Goal: Information Seeking & Learning: Learn about a topic

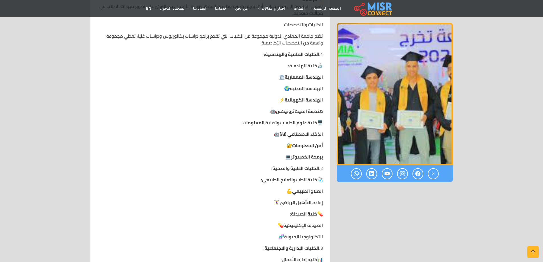
scroll to position [342, 0]
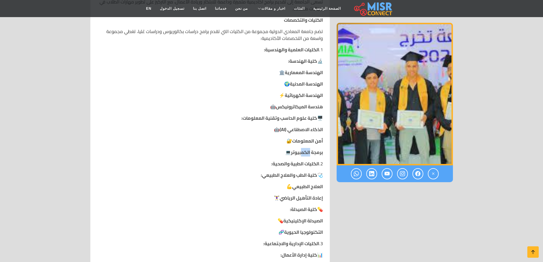
drag, startPoint x: 310, startPoint y: 153, endPoint x: 301, endPoint y: 155, distance: 8.6
click at [301, 155] on strong "برمجة الكمبيوتر" at bounding box center [307, 152] width 32 height 9
drag, startPoint x: 290, startPoint y: 165, endPoint x: 281, endPoint y: 165, distance: 8.9
click at [281, 165] on strong "الكليات الطبية والصحية:" at bounding box center [296, 163] width 48 height 9
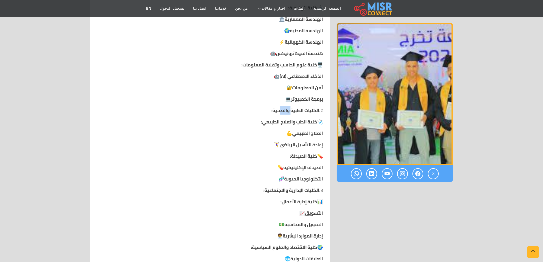
scroll to position [399, 0]
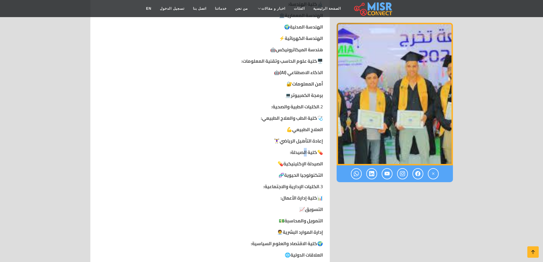
drag, startPoint x: 306, startPoint y: 154, endPoint x: 301, endPoint y: 155, distance: 4.9
click at [301, 155] on strong "كلية الصيدلة:" at bounding box center [303, 152] width 27 height 9
click at [287, 176] on strong "التكنولوجيا الحيوية" at bounding box center [303, 175] width 39 height 9
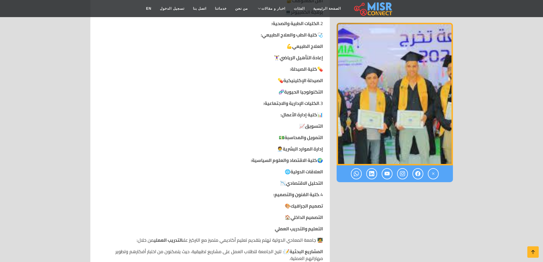
scroll to position [485, 0]
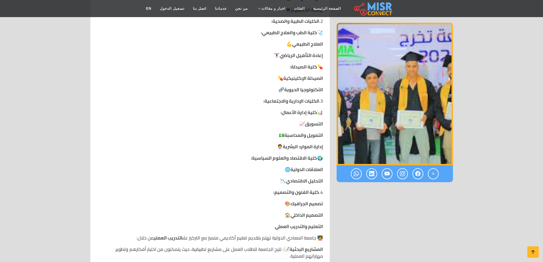
click at [302, 168] on strong "العلاقات الدولية" at bounding box center [307, 169] width 33 height 9
click at [305, 182] on strong "التحليل الاقتصادي" at bounding box center [304, 181] width 37 height 9
click at [302, 205] on strong "تصميم الجرافيك" at bounding box center [307, 203] width 33 height 9
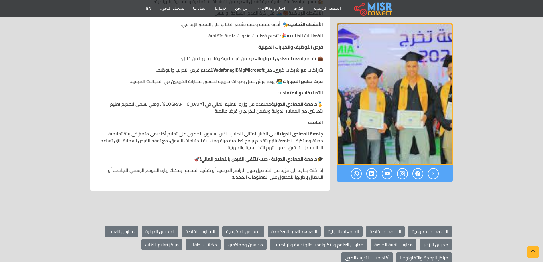
scroll to position [913, 0]
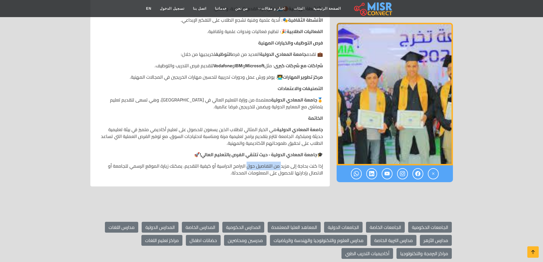
drag, startPoint x: 282, startPoint y: 168, endPoint x: 248, endPoint y: 167, distance: 33.1
click at [248, 167] on p "إذا كنت بحاجة إلى مزيد من التفاصيل حول البرامج الدراسية أو كيفية التقديم، يمكنك…" at bounding box center [210, 170] width 226 height 14
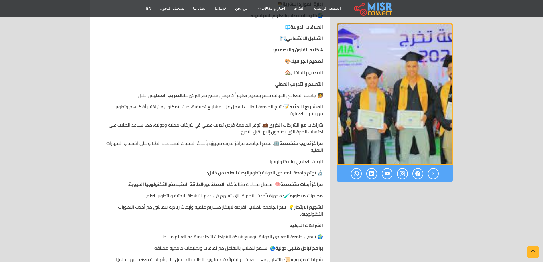
scroll to position [542, 0]
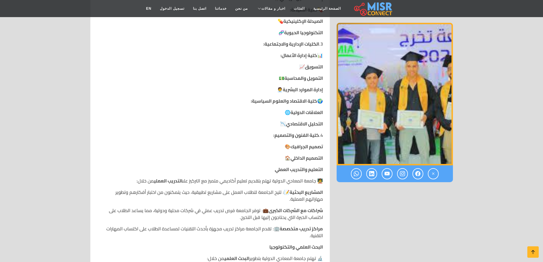
click at [308, 137] on strong "كلية الفنون والتصميم:" at bounding box center [297, 135] width 46 height 9
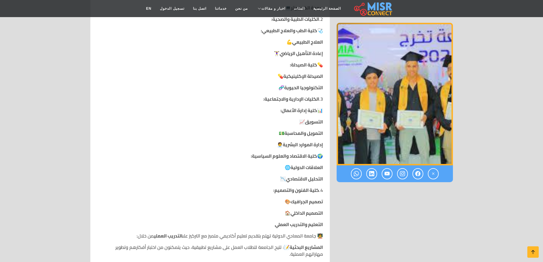
scroll to position [485, 0]
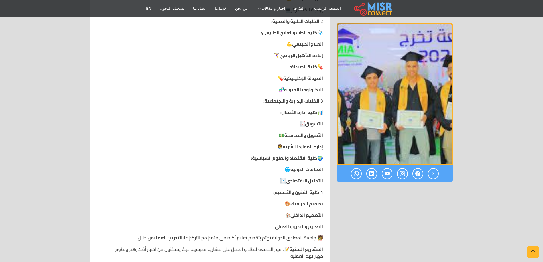
click at [304, 116] on strong "كلية إدارة الأعمال:" at bounding box center [299, 112] width 37 height 9
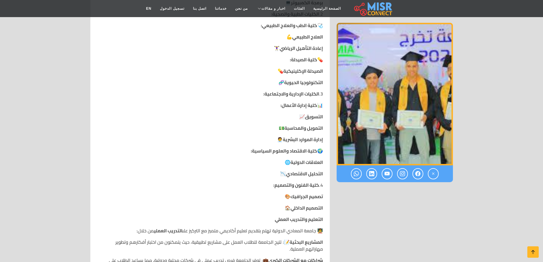
scroll to position [513, 0]
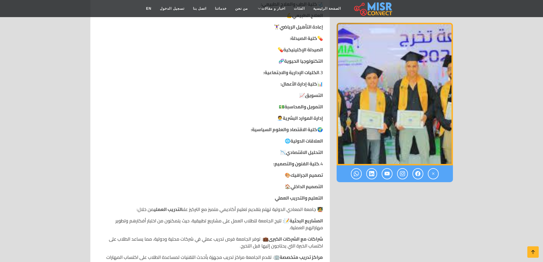
click at [297, 163] on strong "كلية الفنون والتصميم:" at bounding box center [297, 163] width 46 height 9
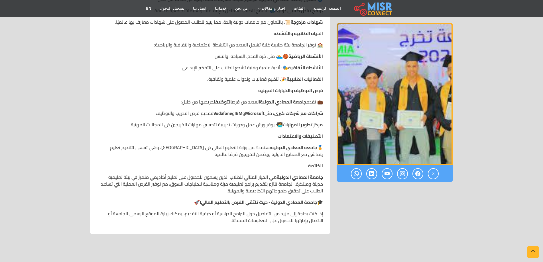
scroll to position [970, 0]
